Goal: Task Accomplishment & Management: Manage account settings

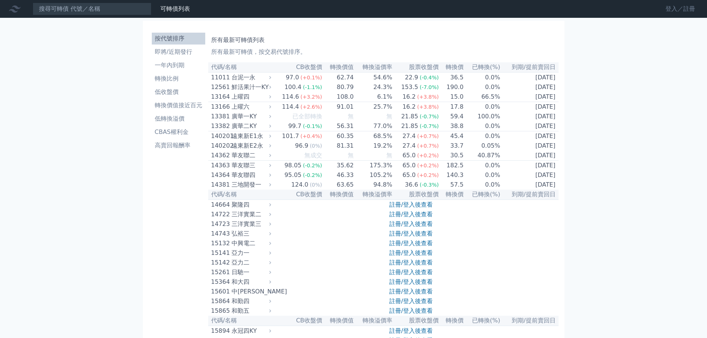
click at [670, 9] on link "登入／註冊" at bounding box center [681, 9] width 42 height 12
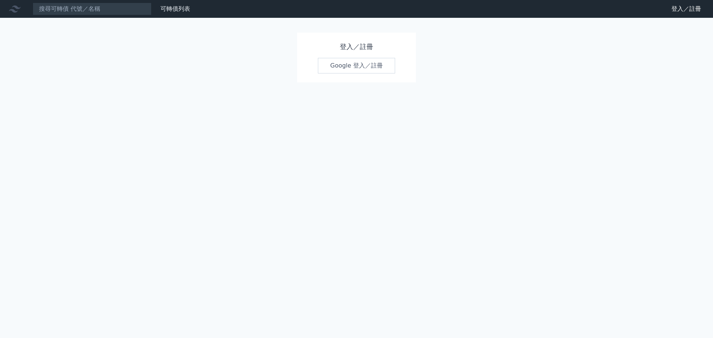
click at [344, 68] on link "Google 登入／註冊" at bounding box center [356, 66] width 77 height 16
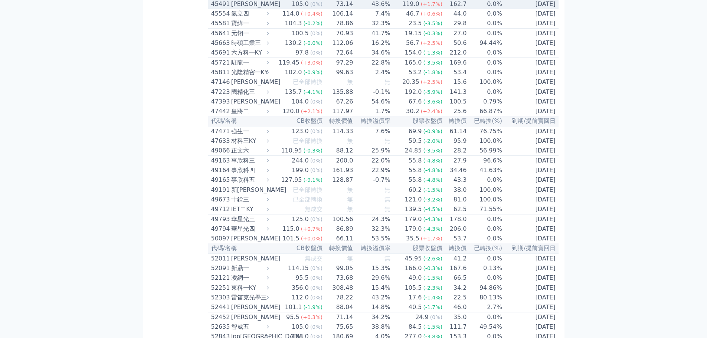
scroll to position [2153, 0]
